Goal: Task Accomplishment & Management: Manage account settings

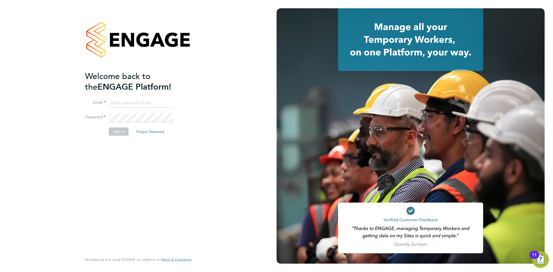
type input "seddon@psrsolutions.co.uk"
click at [119, 129] on button "Sign In" at bounding box center [119, 132] width 20 height 8
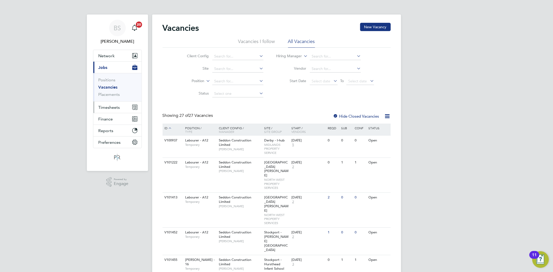
click at [100, 104] on button "Timesheets" at bounding box center [117, 107] width 48 height 11
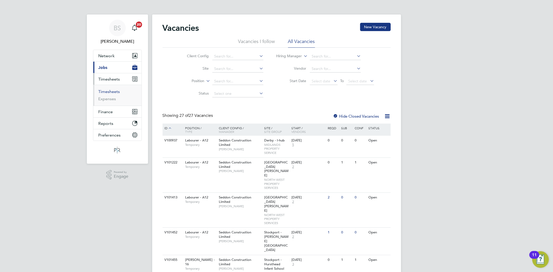
click at [113, 91] on link "Timesheets" at bounding box center [110, 91] width 22 height 5
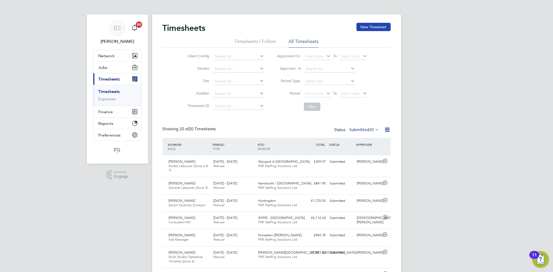
click at [363, 25] on button "New Timesheet" at bounding box center [374, 27] width 34 height 8
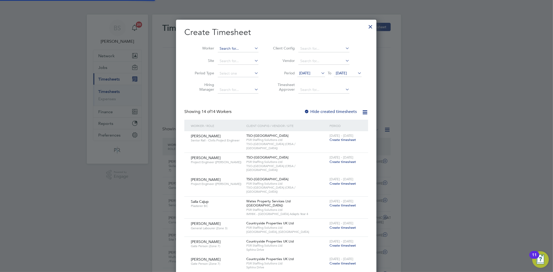
click at [241, 50] on input at bounding box center [238, 48] width 41 height 7
click at [240, 54] on li "James Ta ranowski" at bounding box center [244, 55] width 53 height 7
type input "James Taranowski"
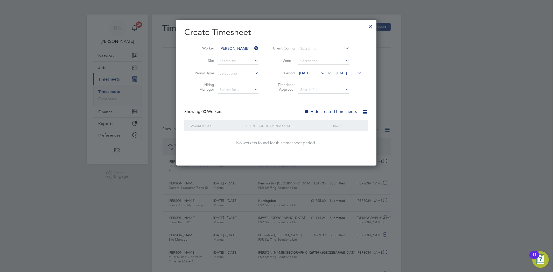
click at [310, 74] on span "13 Aug 2025" at bounding box center [304, 73] width 11 height 5
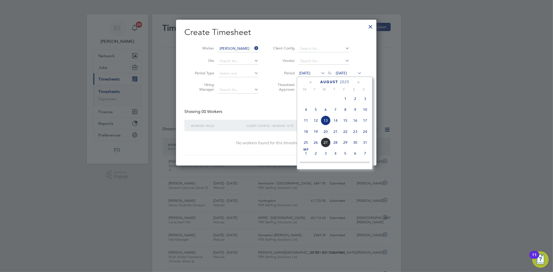
click at [307, 135] on span "18" at bounding box center [306, 132] width 10 height 10
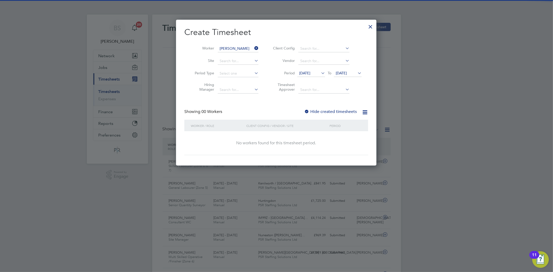
click at [343, 74] on span "20 Aug 2025" at bounding box center [341, 73] width 11 height 5
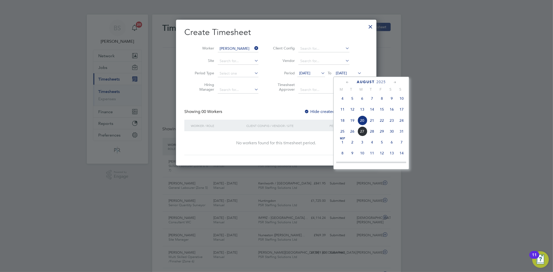
click at [402, 122] on span "24" at bounding box center [402, 121] width 10 height 10
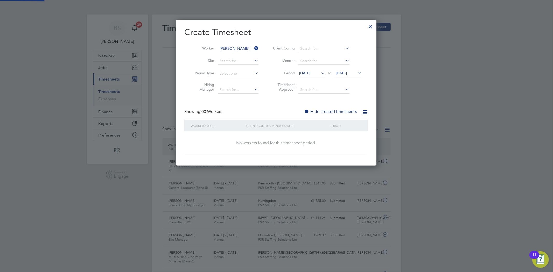
click at [335, 112] on label "Hide created timesheets" at bounding box center [330, 111] width 53 height 5
click at [333, 112] on label "Hide created timesheets" at bounding box center [330, 111] width 53 height 5
drag, startPoint x: 373, startPoint y: 25, endPoint x: 60, endPoint y: 65, distance: 315.0
click at [372, 25] on div at bounding box center [370, 25] width 9 height 9
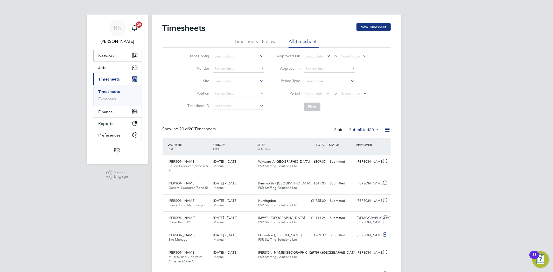
click at [97, 53] on button "Network" at bounding box center [117, 55] width 48 height 11
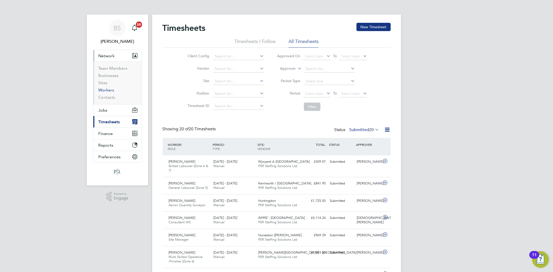
click at [110, 90] on link "Workers" at bounding box center [107, 90] width 16 height 5
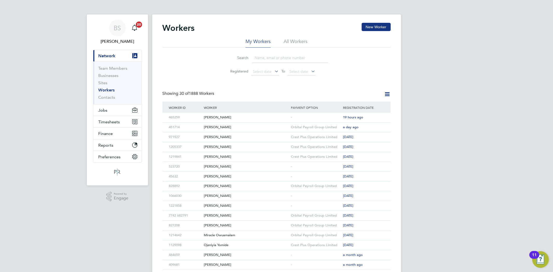
click at [291, 59] on input at bounding box center [290, 58] width 76 height 10
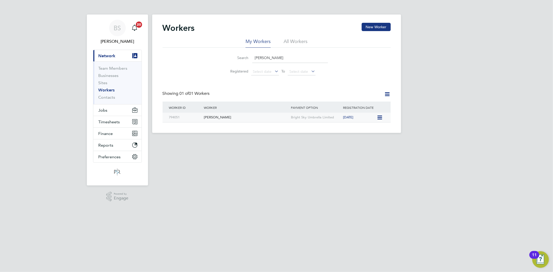
type input "james ta"
click at [379, 120] on icon at bounding box center [379, 118] width 5 height 6
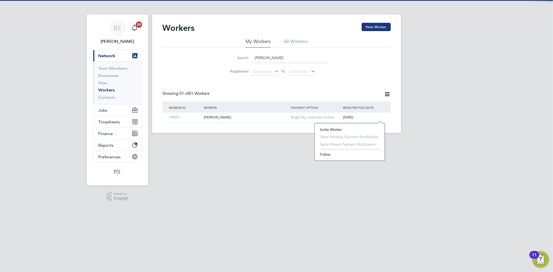
click at [339, 129] on li "Invite Worker" at bounding box center [350, 129] width 65 height 7
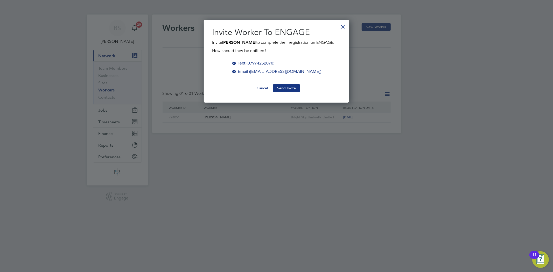
click at [281, 92] on div "Invite Worker To ENGAGE Invite James Taranowski to complete their registration …" at bounding box center [276, 61] width 145 height 83
click at [291, 88] on button "Send Invite" at bounding box center [286, 88] width 27 height 8
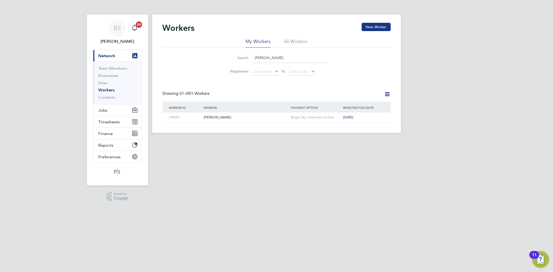
click at [109, 89] on link "Workers" at bounding box center [107, 90] width 16 height 5
click at [116, 121] on span "Timesheets" at bounding box center [110, 122] width 22 height 5
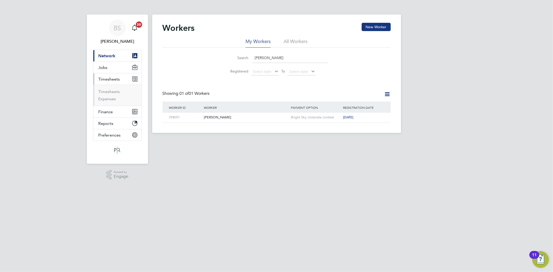
click at [110, 95] on li "Timesheets" at bounding box center [118, 92] width 39 height 7
click at [113, 95] on li "Timesheets" at bounding box center [118, 92] width 39 height 7
click at [112, 94] on link "Timesheets" at bounding box center [110, 91] width 22 height 5
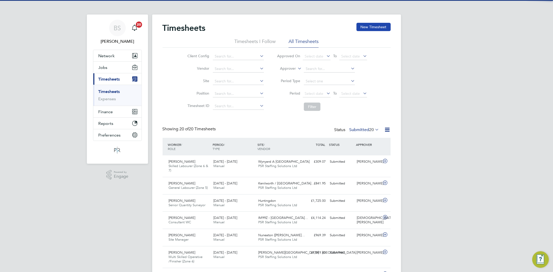
click at [365, 25] on button "New Timesheet" at bounding box center [374, 27] width 34 height 8
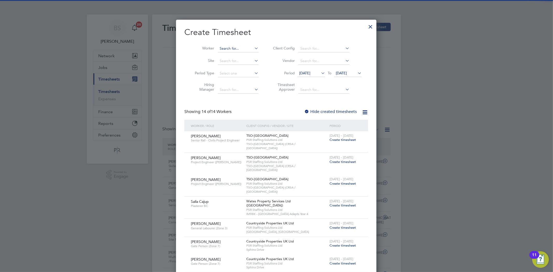
click at [232, 49] on input at bounding box center [238, 48] width 41 height 7
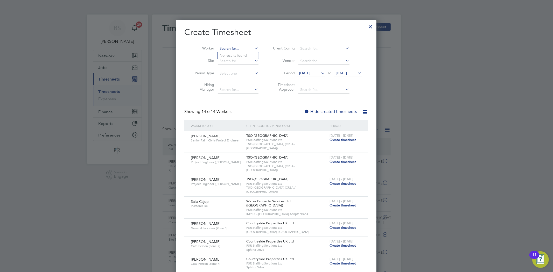
paste input "Derek Megson"
type input "Derek Megson"
click at [251, 55] on b "Megson" at bounding box center [266, 55] width 30 height 4
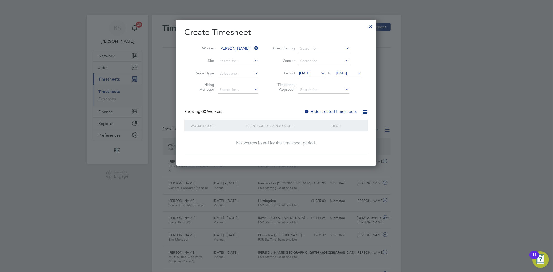
click at [311, 72] on span "13 Aug 2025" at bounding box center [304, 73] width 11 height 5
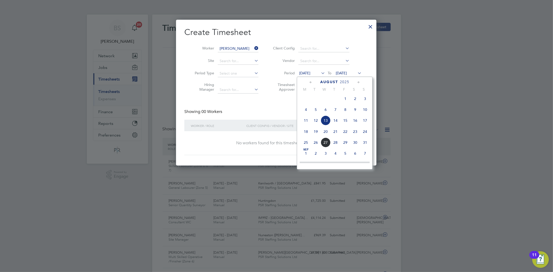
click at [307, 136] on span "18" at bounding box center [306, 132] width 10 height 10
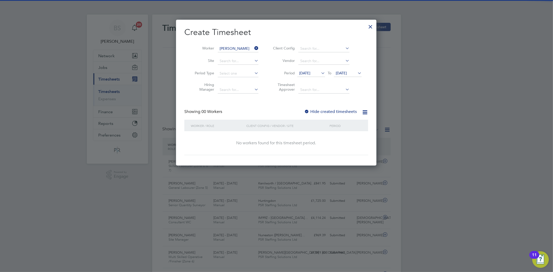
click at [347, 72] on span "20 Aug 2025" at bounding box center [341, 73] width 11 height 5
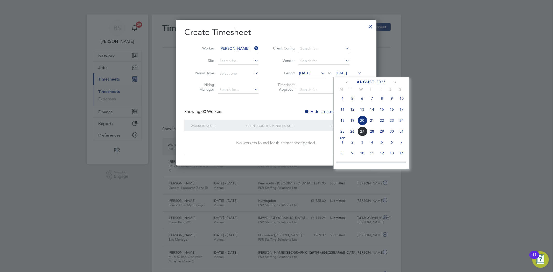
click at [403, 122] on span "24" at bounding box center [402, 121] width 10 height 10
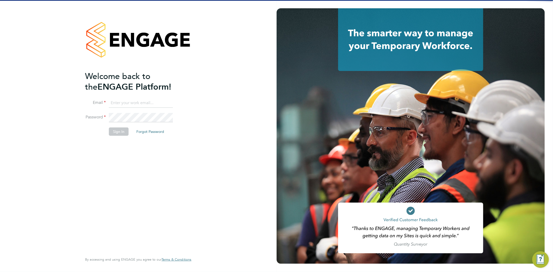
type input "[EMAIL_ADDRESS][DOMAIN_NAME]"
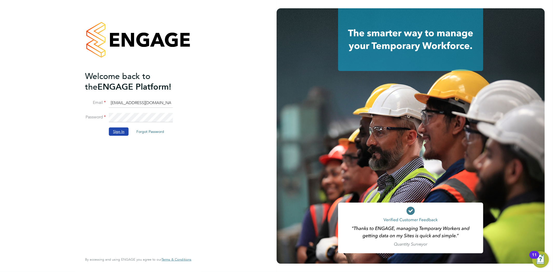
click at [125, 131] on button "Sign In" at bounding box center [119, 132] width 20 height 8
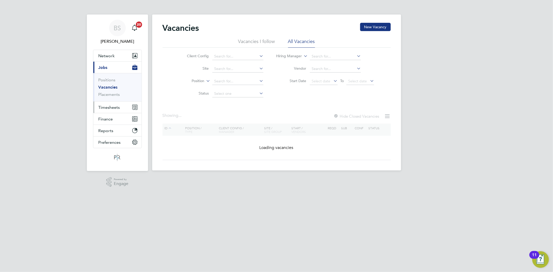
click at [114, 105] on span "Timesheets" at bounding box center [110, 107] width 22 height 5
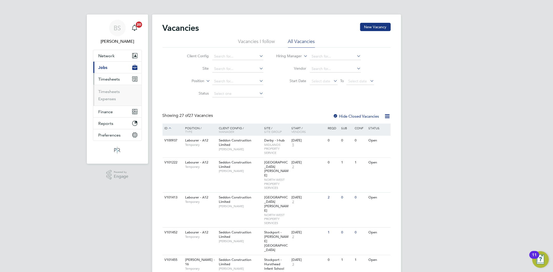
click at [115, 96] on li "Timesheets" at bounding box center [118, 92] width 39 height 7
click at [115, 93] on link "Timesheets" at bounding box center [110, 91] width 22 height 5
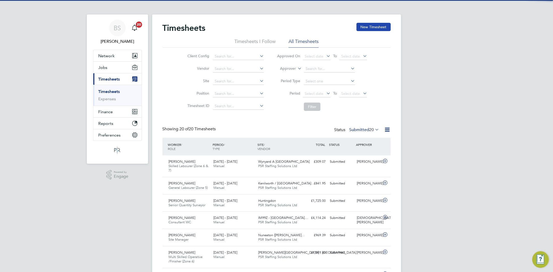
click at [372, 25] on button "New Timesheet" at bounding box center [374, 27] width 34 height 8
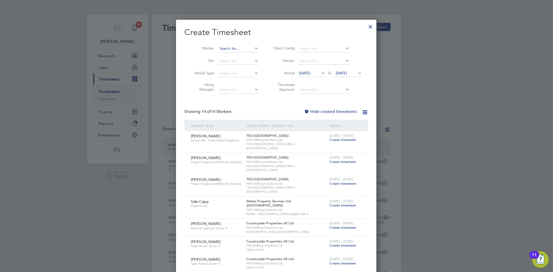
click at [224, 51] on input at bounding box center [238, 48] width 41 height 7
click at [242, 63] on li "James Gr ange" at bounding box center [242, 62] width 48 height 7
type input "James Grange"
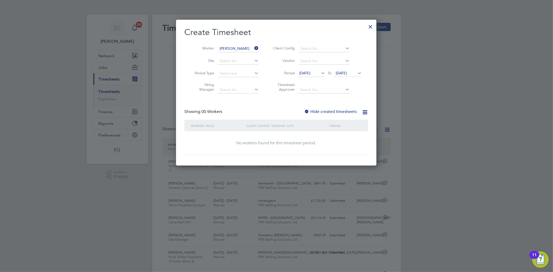
drag, startPoint x: 316, startPoint y: 72, endPoint x: 319, endPoint y: 86, distance: 14.0
click at [311, 74] on span "13 Aug 2025" at bounding box center [304, 73] width 11 height 5
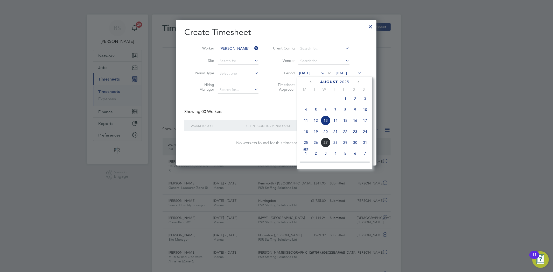
drag, startPoint x: 306, startPoint y: 134, endPoint x: 340, endPoint y: 84, distance: 60.7
click at [306, 133] on span "18" at bounding box center [306, 132] width 10 height 10
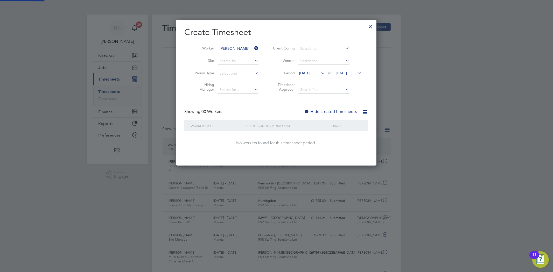
click at [347, 72] on span "20 Aug 2025" at bounding box center [341, 73] width 11 height 5
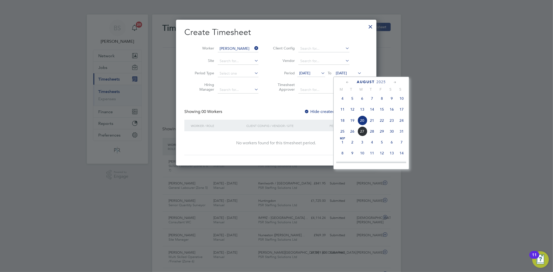
drag, startPoint x: 403, startPoint y: 121, endPoint x: 381, endPoint y: 97, distance: 33.4
click at [403, 121] on span "24" at bounding box center [402, 121] width 10 height 10
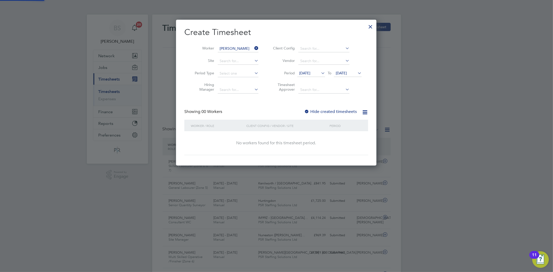
click at [315, 108] on div "Create Timesheet Worker James Grange Site Period Type Hiring Manager Client Con…" at bounding box center [276, 91] width 184 height 128
click at [314, 110] on label "Hide created timesheets" at bounding box center [330, 111] width 53 height 5
click at [304, 72] on span "[DATE]" at bounding box center [304, 73] width 11 height 5
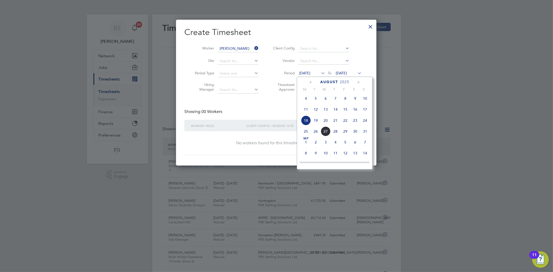
click at [307, 121] on span "18" at bounding box center [306, 121] width 10 height 10
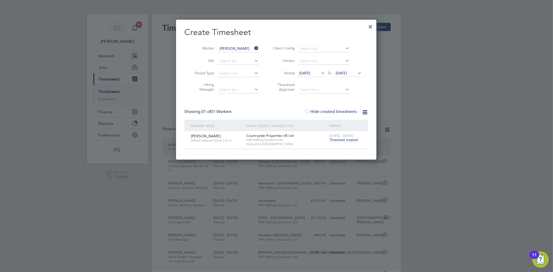
click at [346, 139] on span "Timesheet created" at bounding box center [344, 140] width 28 height 5
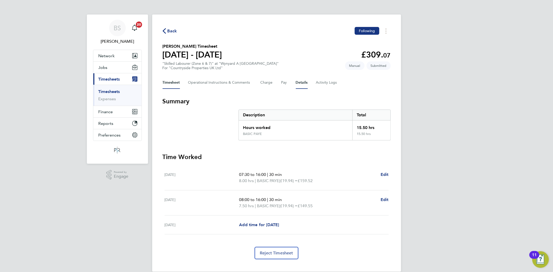
click at [304, 79] on button "Details" at bounding box center [302, 83] width 12 height 12
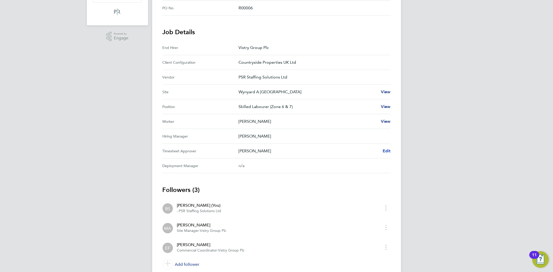
click at [387, 149] on span "Edit" at bounding box center [387, 151] width 8 height 5
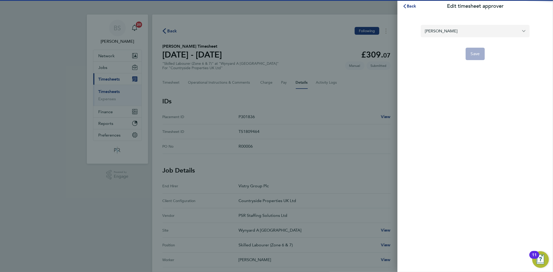
click at [482, 32] on input "Emma Forsyth" at bounding box center [475, 31] width 109 height 12
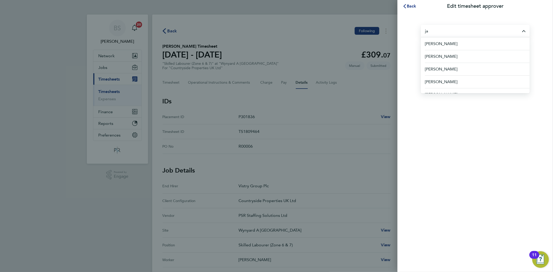
type input "j"
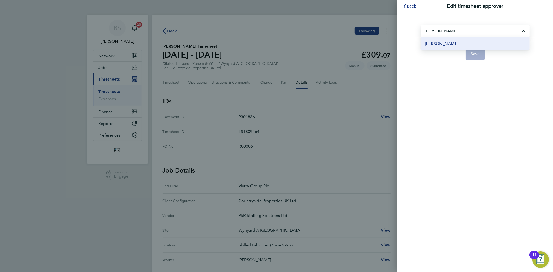
click at [477, 46] on li "Tyler Kelly" at bounding box center [475, 43] width 109 height 13
type input "Tyler Kelly"
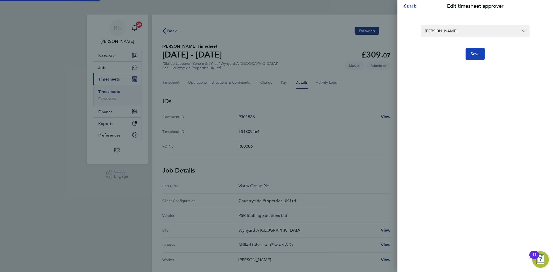
click at [473, 55] on span "Save" at bounding box center [475, 53] width 9 height 5
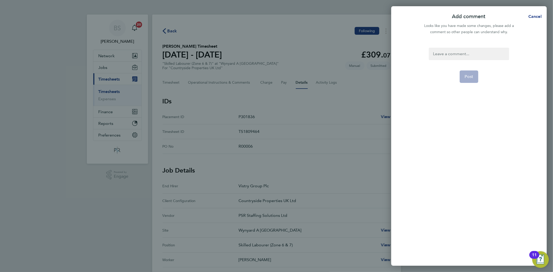
click at [469, 54] on div at bounding box center [469, 54] width 80 height 12
click at [469, 66] on p "Tyler Kelly" at bounding box center [469, 65] width 42 height 6
click at [468, 74] on button "Post" at bounding box center [469, 77] width 19 height 12
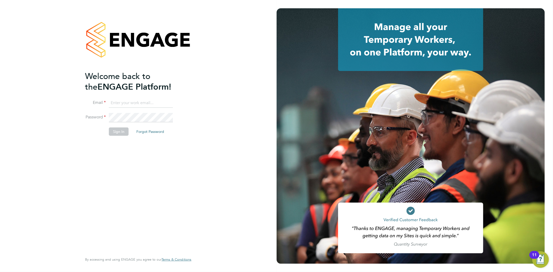
type input "[EMAIL_ADDRESS][DOMAIN_NAME]"
click at [127, 132] on button "Sign In" at bounding box center [119, 132] width 20 height 8
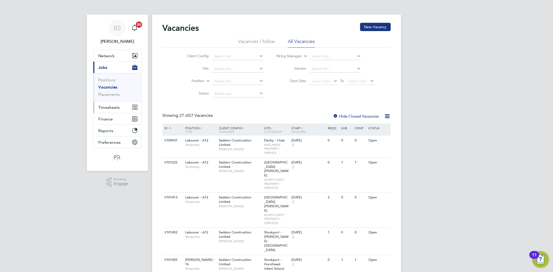
click at [118, 108] on span "Timesheets" at bounding box center [110, 107] width 22 height 5
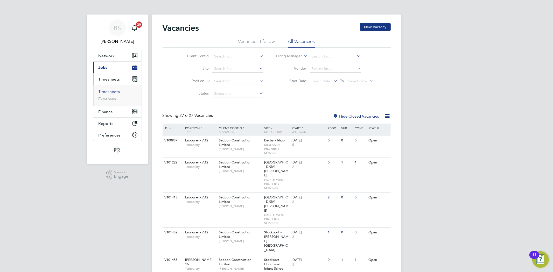
click at [111, 90] on link "Timesheets" at bounding box center [110, 91] width 22 height 5
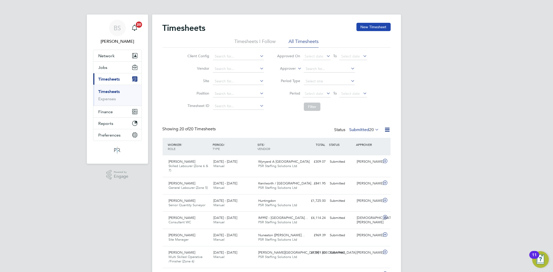
click at [379, 29] on button "New Timesheet" at bounding box center [374, 27] width 34 height 8
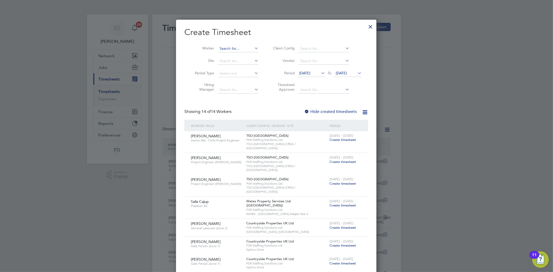
click at [236, 50] on input at bounding box center [238, 48] width 41 height 7
click at [370, 26] on div at bounding box center [370, 25] width 9 height 9
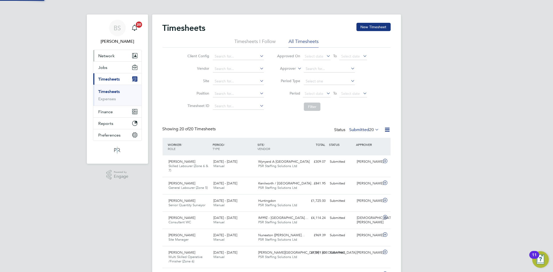
click at [112, 53] on button "Network" at bounding box center [117, 55] width 48 height 11
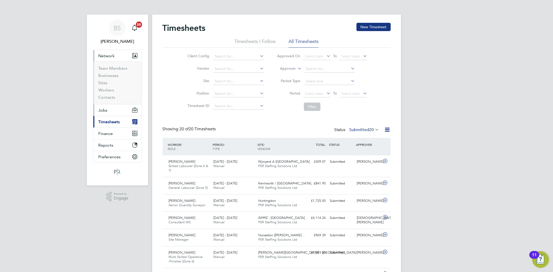
click at [103, 110] on span "Jobs" at bounding box center [103, 110] width 9 height 5
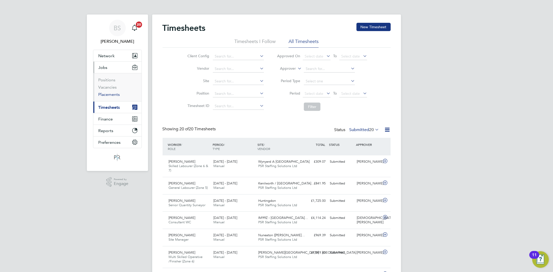
click at [112, 95] on link "Placements" at bounding box center [110, 94] width 22 height 5
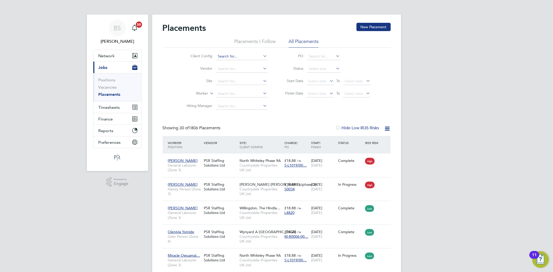
click at [235, 54] on input at bounding box center [241, 56] width 51 height 7
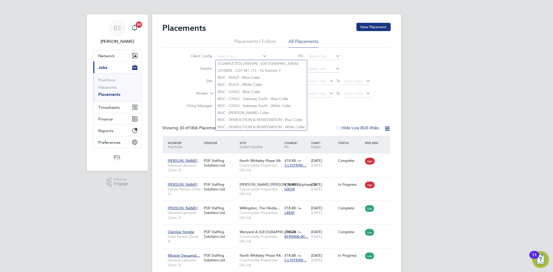
click at [171, 87] on div "Client Config Vendor Site Worker Hiring Manager PO Status Start Date Select dat…" at bounding box center [277, 80] width 228 height 65
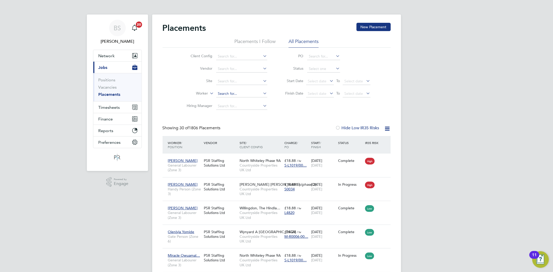
click at [217, 94] on input at bounding box center [241, 93] width 51 height 7
click at [231, 94] on input at bounding box center [241, 93] width 51 height 7
type input "c"
click at [249, 99] on b "Ta" at bounding box center [251, 101] width 4 height 4
type input "[PERSON_NAME]"
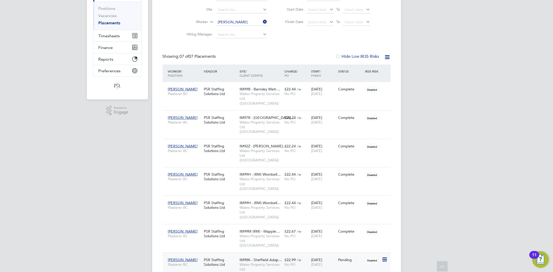
click at [313, 253] on div "James Taranowski Plasterer BC PSR Staffing Solutions Ltd IM98K - Sheffield Adap…" at bounding box center [277, 267] width 228 height 29
click at [291, 255] on div "£22.99 / hr No PO" at bounding box center [296, 262] width 27 height 15
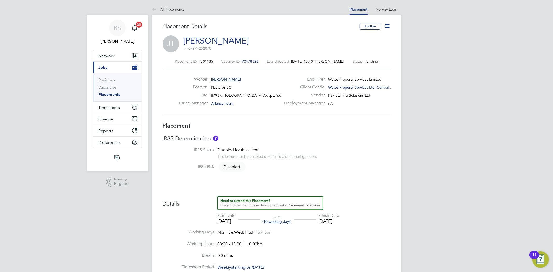
click at [388, 27] on icon at bounding box center [387, 26] width 6 height 6
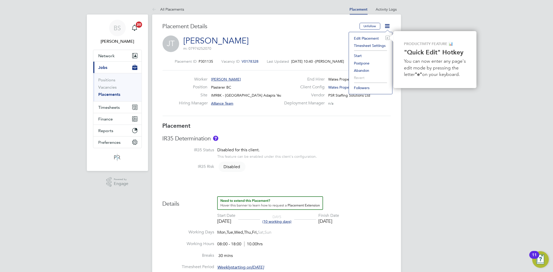
click at [359, 57] on li "Start" at bounding box center [371, 55] width 38 height 7
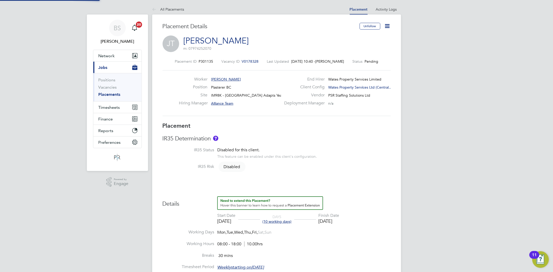
type input "05407"
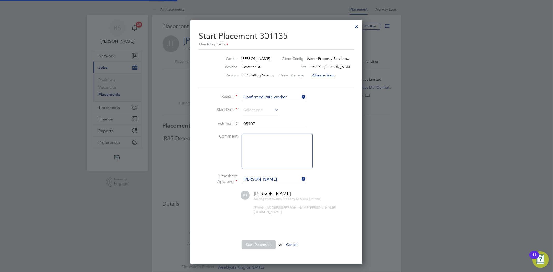
scroll to position [3, 2]
click at [251, 109] on input at bounding box center [260, 111] width 37 height 8
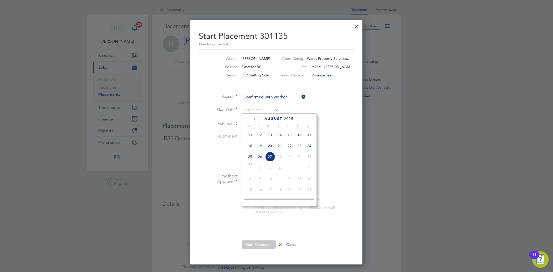
click at [251, 150] on span "18" at bounding box center [250, 146] width 10 height 10
type input "[DATE]"
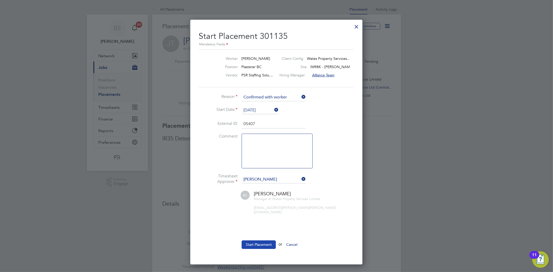
click at [262, 241] on button "Start Placement" at bounding box center [259, 245] width 34 height 8
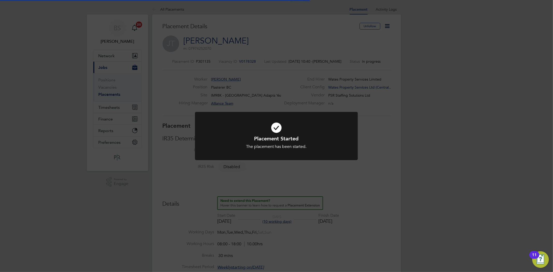
click at [269, 226] on div "Placement Started The placement has been started. Cancel Okay" at bounding box center [276, 136] width 553 height 272
